Goal: Task Accomplishment & Management: Complete application form

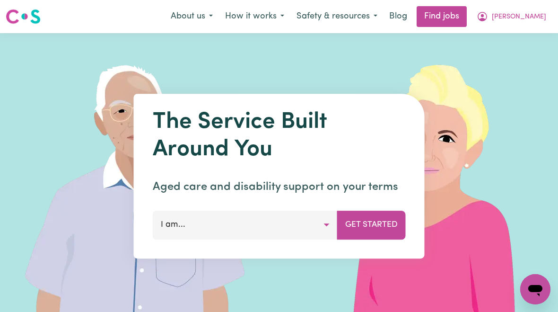
click at [525, 17] on span "[PERSON_NAME]" at bounding box center [519, 17] width 54 height 10
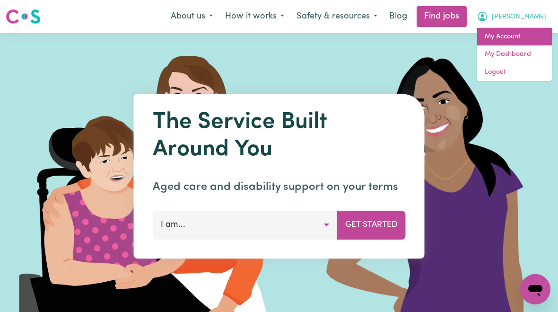
click at [507, 38] on link "My Account" at bounding box center [514, 37] width 75 height 18
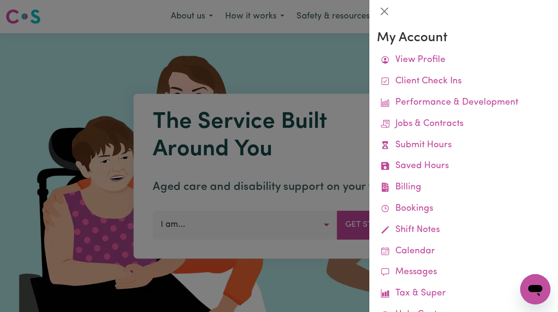
click at [423, 145] on link "Submit Hours" at bounding box center [464, 145] width 174 height 21
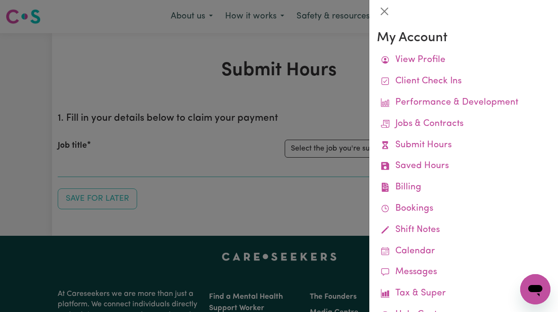
click at [308, 211] on div at bounding box center [279, 156] width 558 height 312
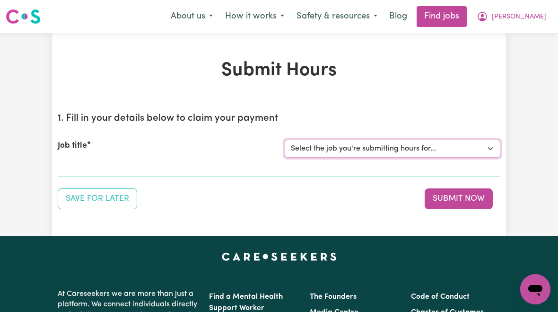
click at [410, 150] on select "Select the job you're submitting hours for... [[PERSON_NAME]] [DEMOGRAPHIC_DATA…" at bounding box center [393, 149] width 216 height 18
select select "10438"
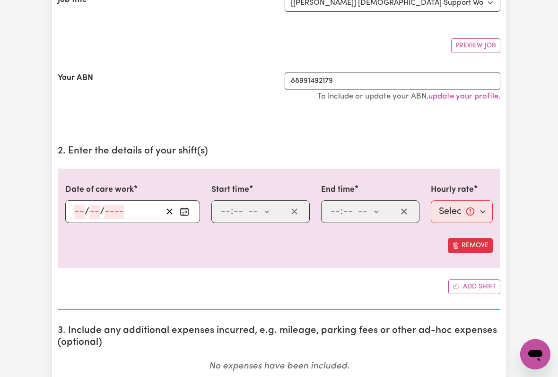
click at [79, 211] on input "number" at bounding box center [79, 211] width 10 height 14
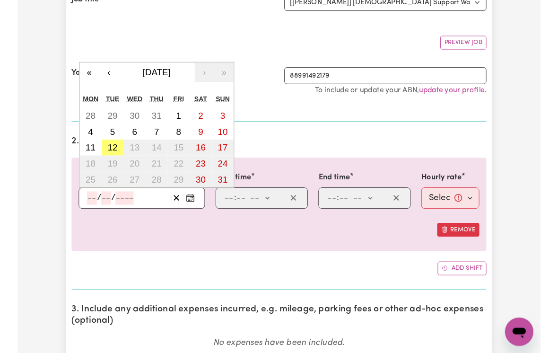
scroll to position [145, 0]
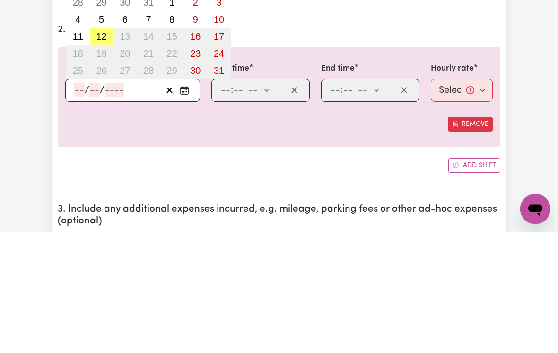
click at [101, 153] on abbr "12" at bounding box center [101, 158] width 10 height 10
type input "[DATE]"
type input "12"
type input "8"
type input "2025"
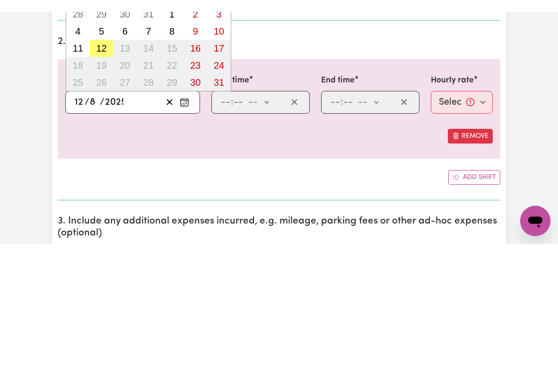
scroll to position [267, 0]
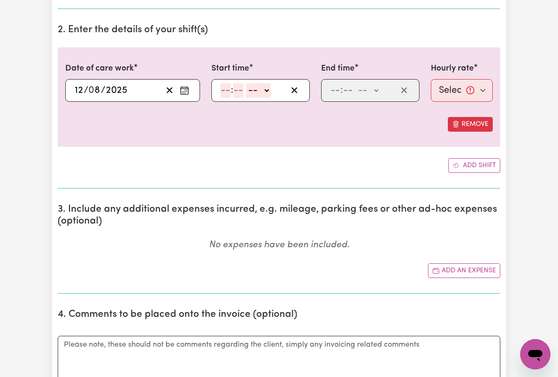
click at [229, 91] on input "number" at bounding box center [225, 90] width 10 height 14
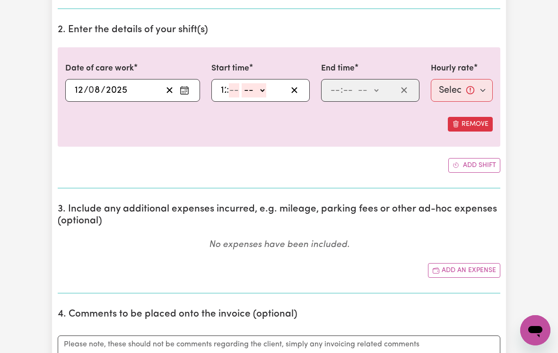
type input "12"
type input "00"
click at [272, 85] on select "-- am pm" at bounding box center [259, 90] width 25 height 14
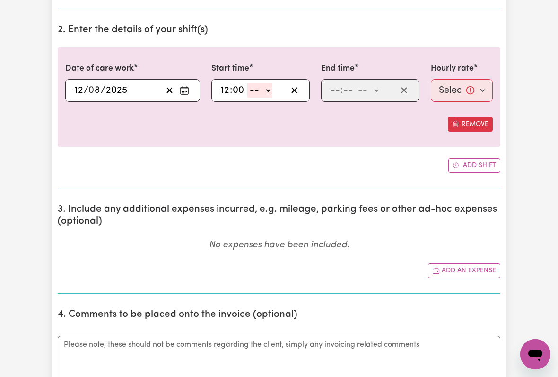
select select "pm"
type input "12:00"
type input "0"
click at [336, 88] on input "number" at bounding box center [335, 90] width 10 height 14
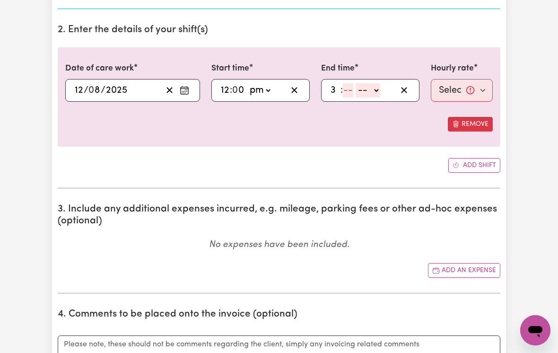
type input "3"
type input "00"
click at [379, 90] on select "-- am pm" at bounding box center [366, 90] width 25 height 14
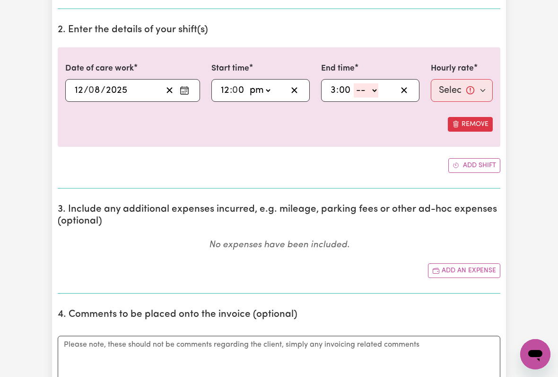
select select "pm"
type input "15:00"
type input "0"
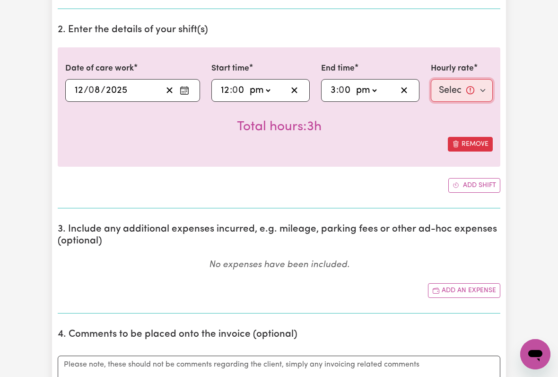
click at [461, 87] on select "Select rate... $54.48 (Weekday) $135.14 (Public Holiday) $64.81 (Evening Care)" at bounding box center [462, 90] width 62 height 23
select select "64.81-EveningCare"
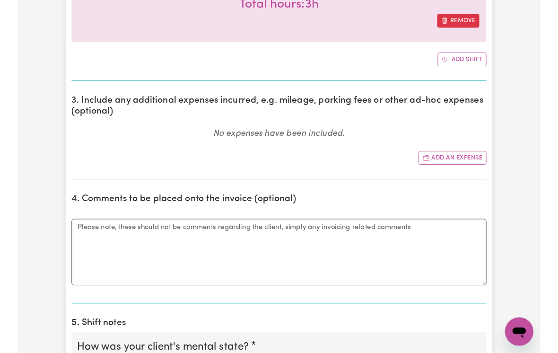
scroll to position [389, 0]
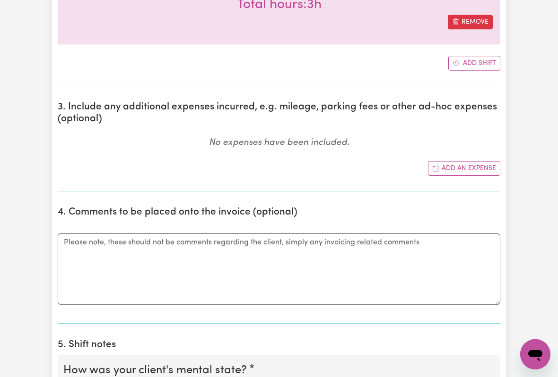
click at [467, 166] on button "Add an expense" at bounding box center [464, 168] width 72 height 15
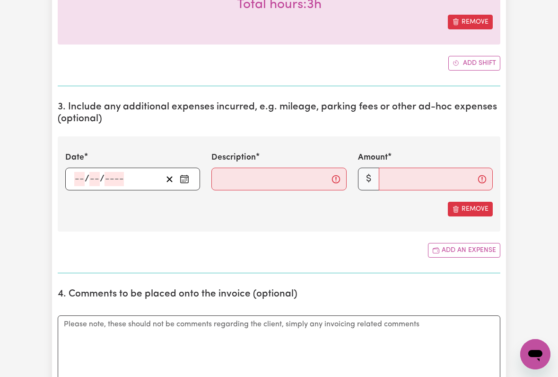
click at [84, 175] on input "number" at bounding box center [79, 179] width 10 height 14
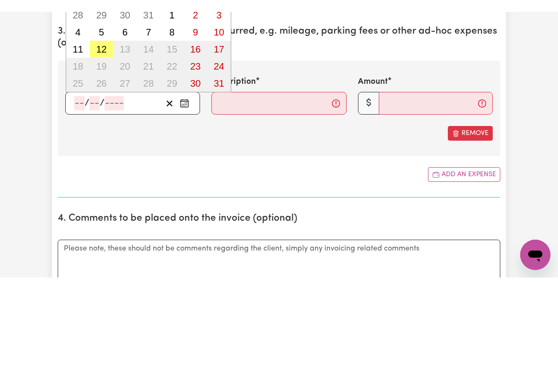
scroll to position [476, 0]
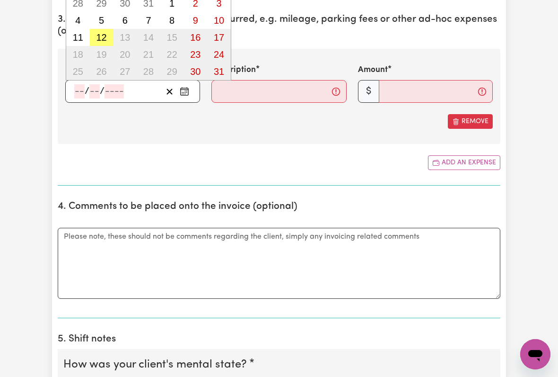
click at [103, 36] on abbr "12" at bounding box center [101, 37] width 10 height 10
type input "[DATE]"
type input "12"
type input "8"
type input "2025"
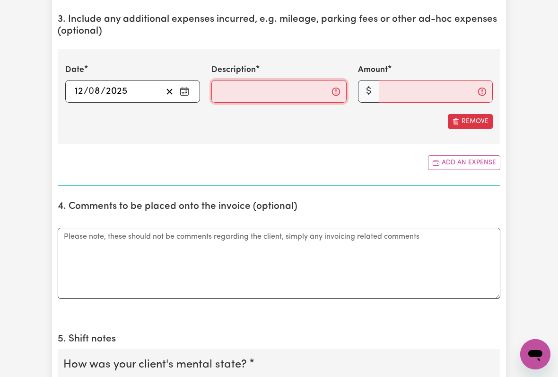
click at [226, 97] on input "Description" at bounding box center [278, 91] width 135 height 23
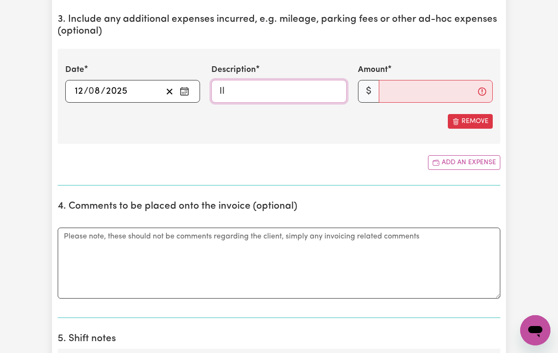
type input "I"
type input "Mileage"
click at [394, 94] on input "Amount" at bounding box center [436, 91] width 114 height 23
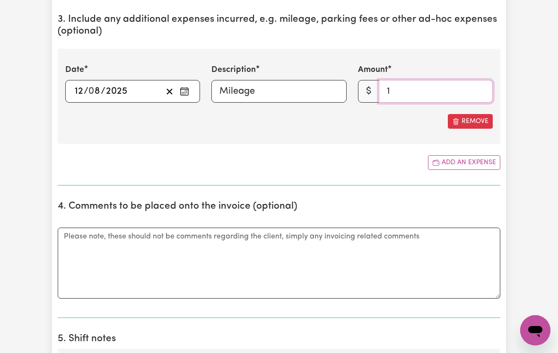
type input "13"
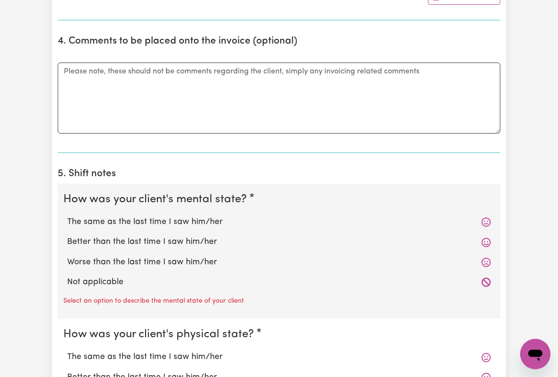
scroll to position [641, 0]
click at [193, 221] on label "The same as the last time I saw him/her" at bounding box center [279, 222] width 424 height 12
click at [67, 216] on input "The same as the last time I saw him/her" at bounding box center [67, 216] width 0 height 0
radio input "true"
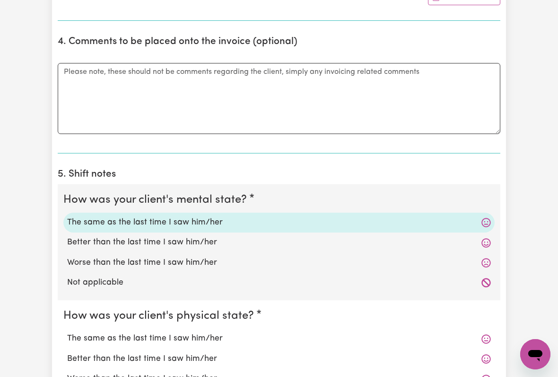
click at [204, 311] on label "The same as the last time I saw him/her" at bounding box center [279, 338] width 424 height 12
click at [67, 311] on input "The same as the last time I saw him/her" at bounding box center [67, 332] width 0 height 0
radio input "true"
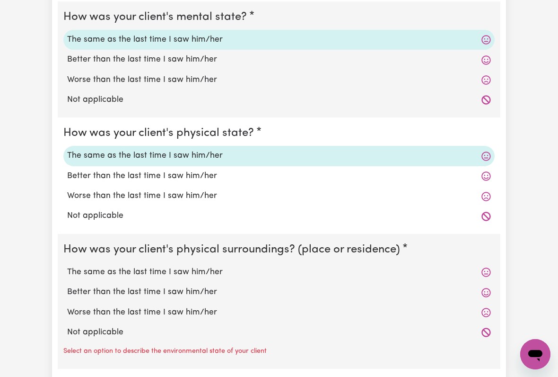
click at [176, 266] on label "The same as the last time I saw him/her" at bounding box center [279, 272] width 424 height 12
click at [67, 265] on input "The same as the last time I saw him/her" at bounding box center [67, 265] width 0 height 0
radio input "true"
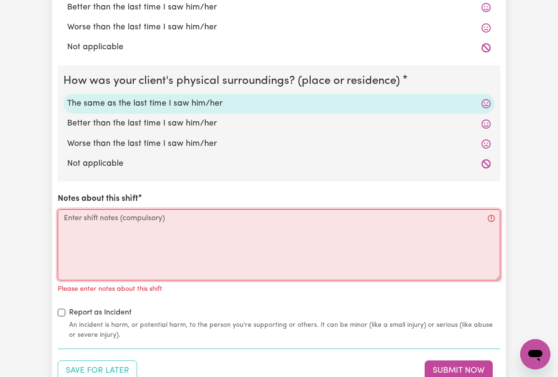
click at [79, 211] on textarea "Notes about this shift" at bounding box center [279, 244] width 443 height 71
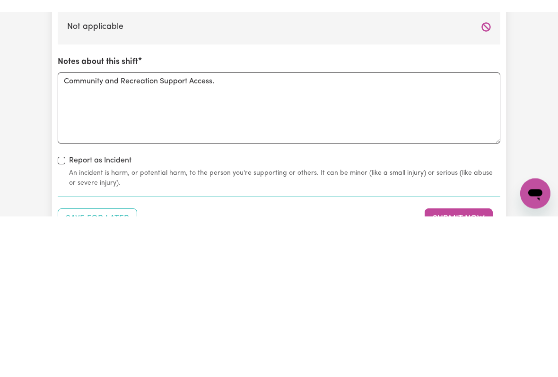
scroll to position [1141, 0]
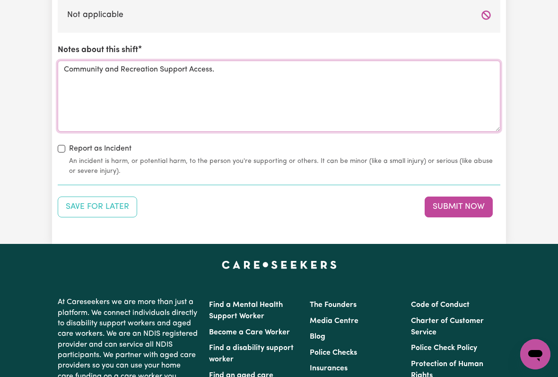
type textarea "Community and Recreation Support Access."
click at [465, 196] on button "Submit Now" at bounding box center [459, 206] width 68 height 21
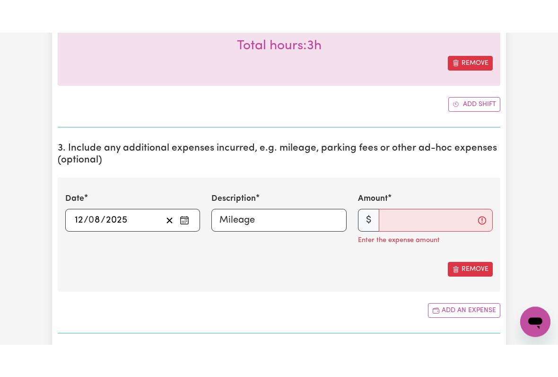
scroll to position [380, 0]
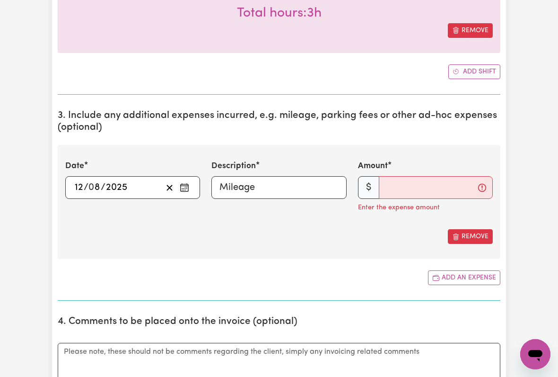
click at [460, 276] on button "Add an expense" at bounding box center [464, 277] width 72 height 15
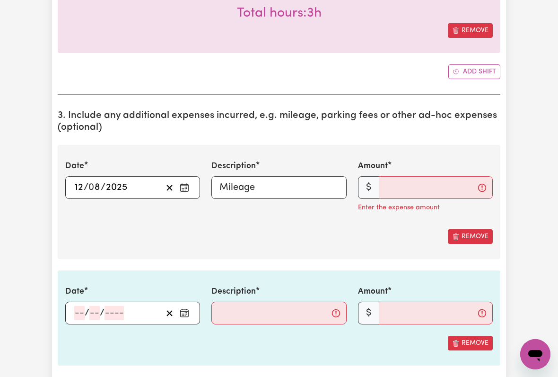
click at [461, 311] on button "Remove" at bounding box center [470, 342] width 45 height 15
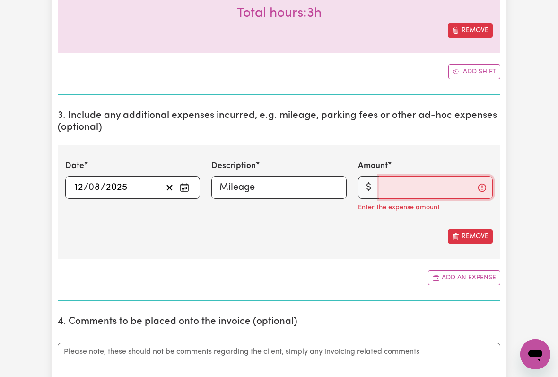
click at [421, 180] on input "Amount" at bounding box center [436, 187] width 114 height 23
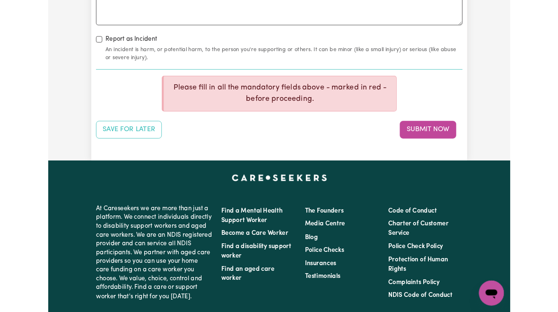
scroll to position [1260, 51]
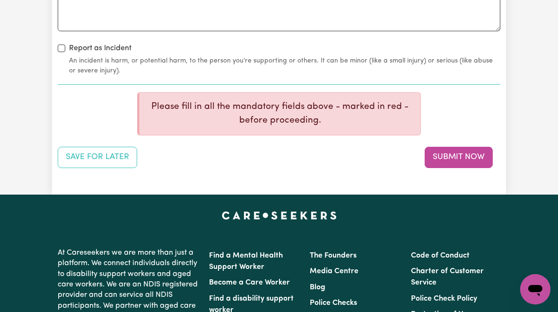
type input "13.24"
click at [425, 147] on button "Submit Now" at bounding box center [459, 157] width 68 height 21
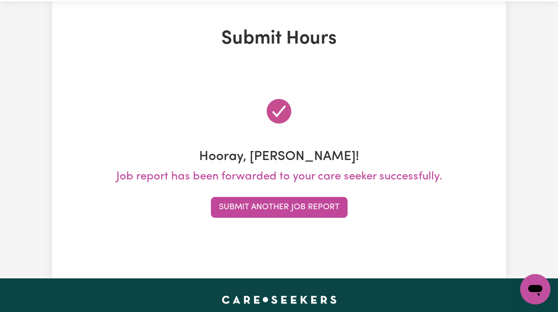
scroll to position [0, 0]
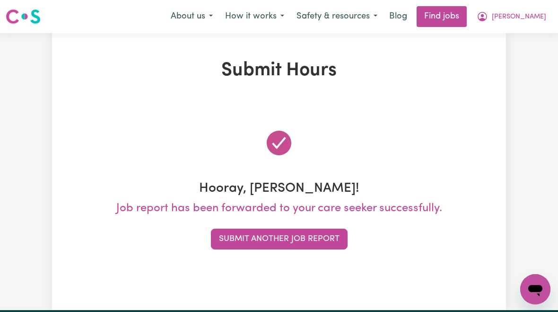
click at [532, 19] on span "[PERSON_NAME]" at bounding box center [519, 17] width 54 height 10
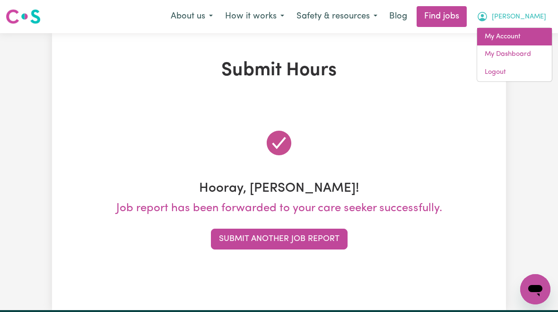
click at [504, 40] on link "My Account" at bounding box center [514, 37] width 75 height 18
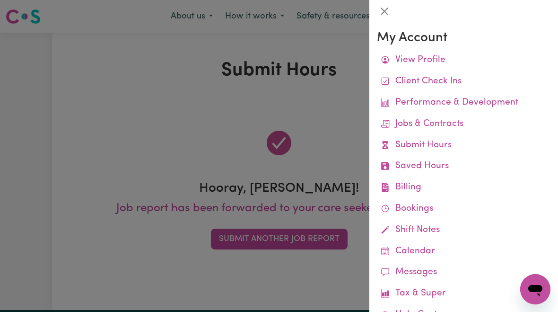
click at [0, 0] on link "Job Reports" at bounding box center [0, 0] width 0 height 0
